Goal: Transaction & Acquisition: Subscribe to service/newsletter

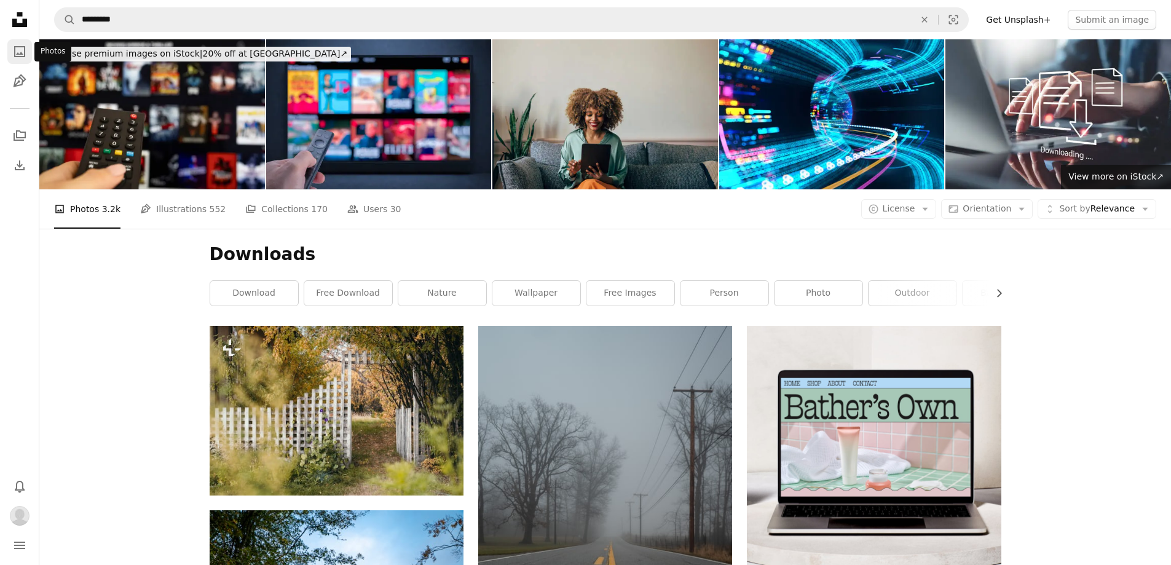
click at [18, 52] on icon "A photo" at bounding box center [19, 51] width 15 height 15
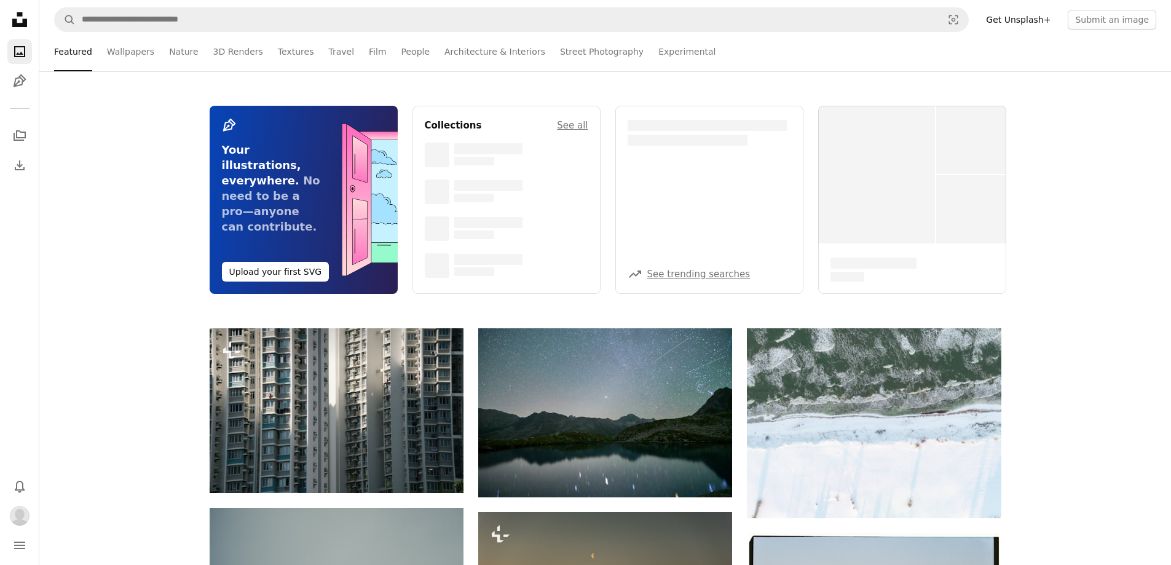
click at [1044, 22] on link "Get Unsplash+" at bounding box center [1018, 20] width 79 height 20
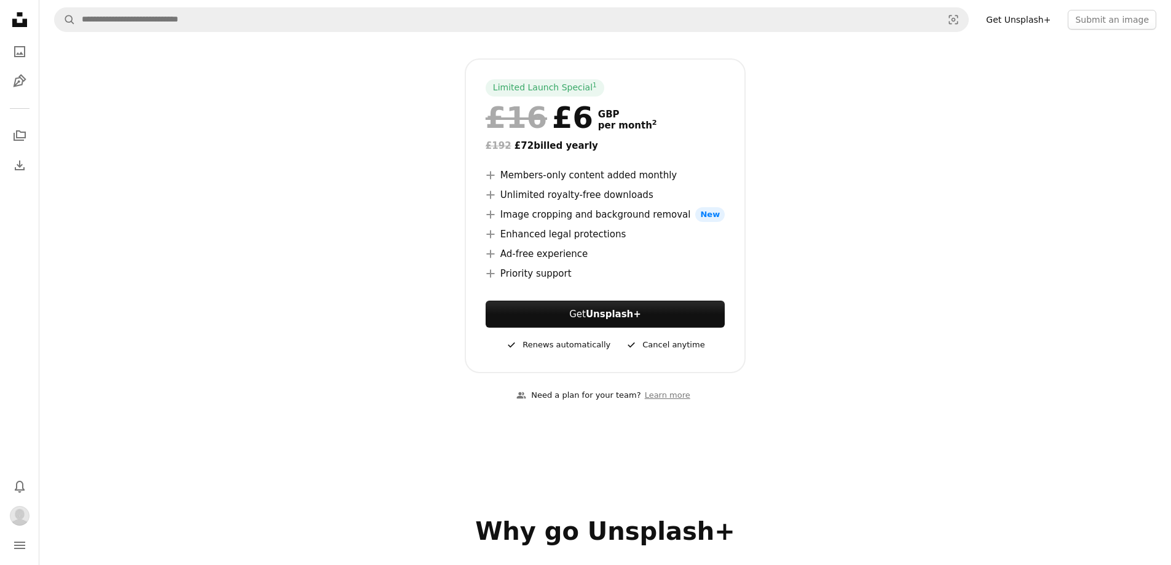
scroll to position [123, 0]
